Goal: Check status: Check status

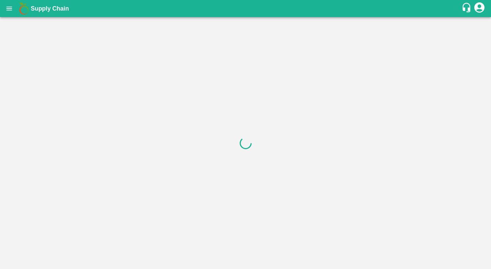
click at [2, 113] on div at bounding box center [245, 143] width 491 height 252
click at [108, 71] on div at bounding box center [245, 143] width 491 height 252
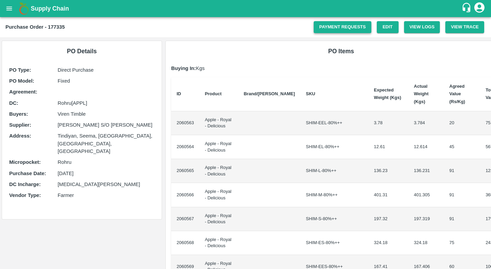
click at [326, 25] on link "Payment Requests" at bounding box center [343, 27] width 58 height 12
